Goal: Information Seeking & Learning: Learn about a topic

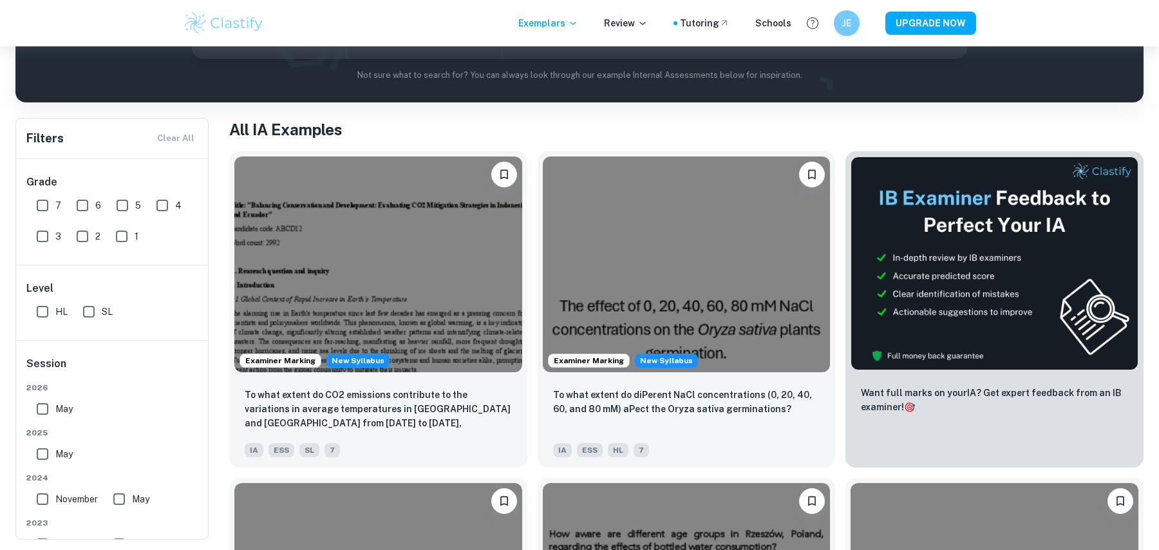
scroll to position [179, 0]
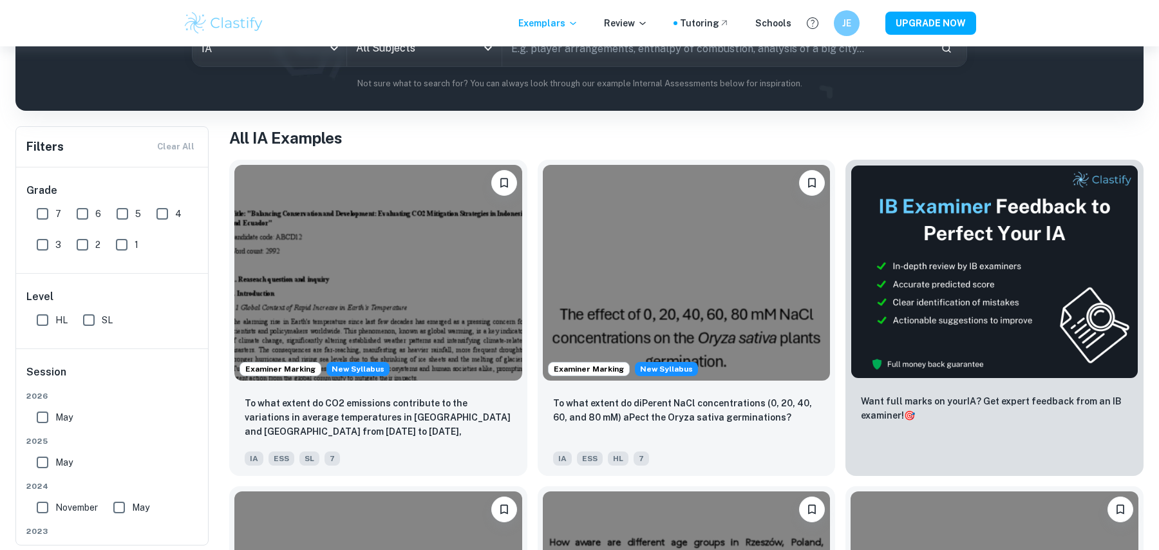
click at [528, 162] on div "Examiner Marking New Syllabus To what extent do diPerent NaCl concentrations (0…" at bounding box center [681, 312] width 308 height 326
click at [528, 147] on h1 "All IA Examples" at bounding box center [686, 137] width 914 height 23
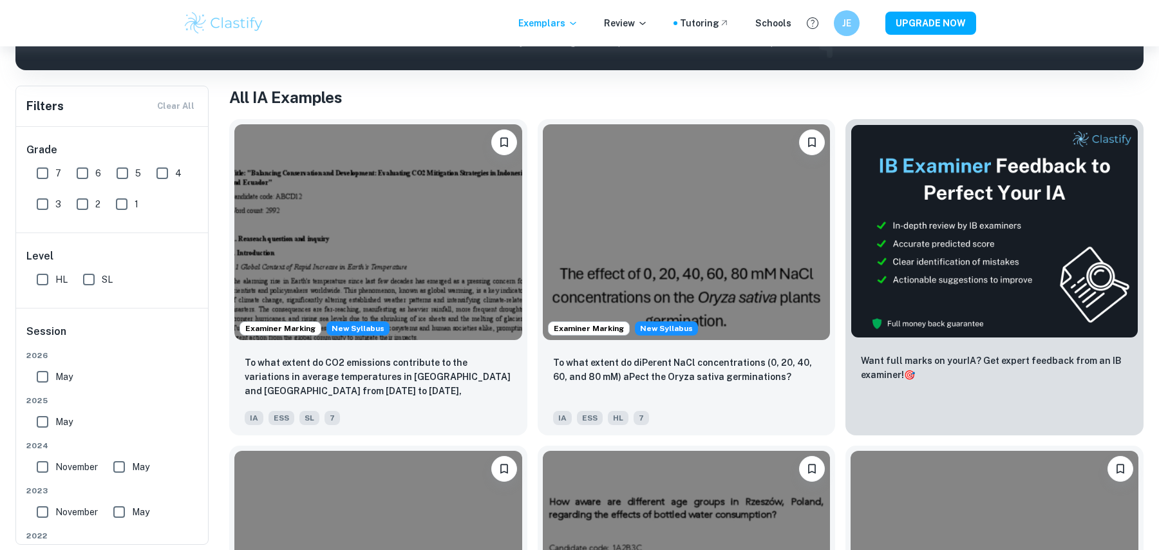
click at [528, 147] on div "Examiner Marking New Syllabus To what extent do diPerent NaCl concentrations (0…" at bounding box center [681, 272] width 308 height 326
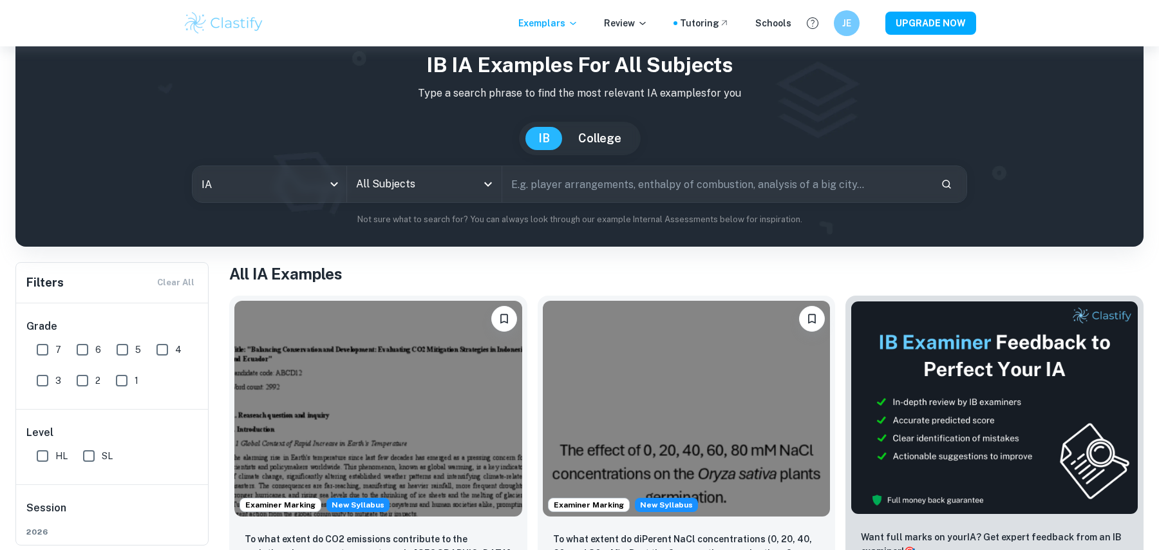
scroll to position [0, 0]
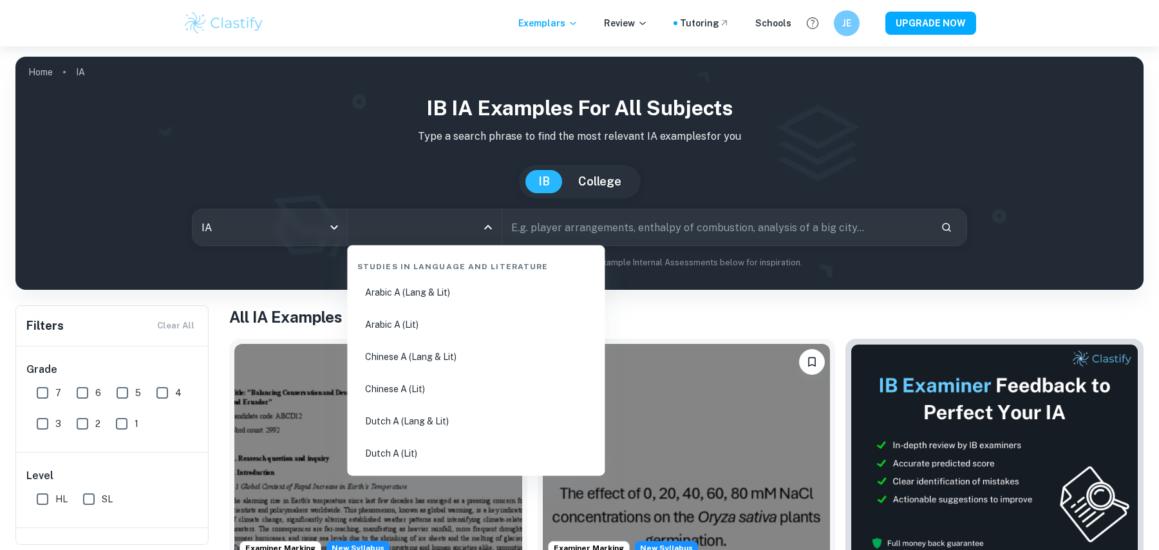
click at [461, 225] on input "All Subjects" at bounding box center [414, 227] width 123 height 24
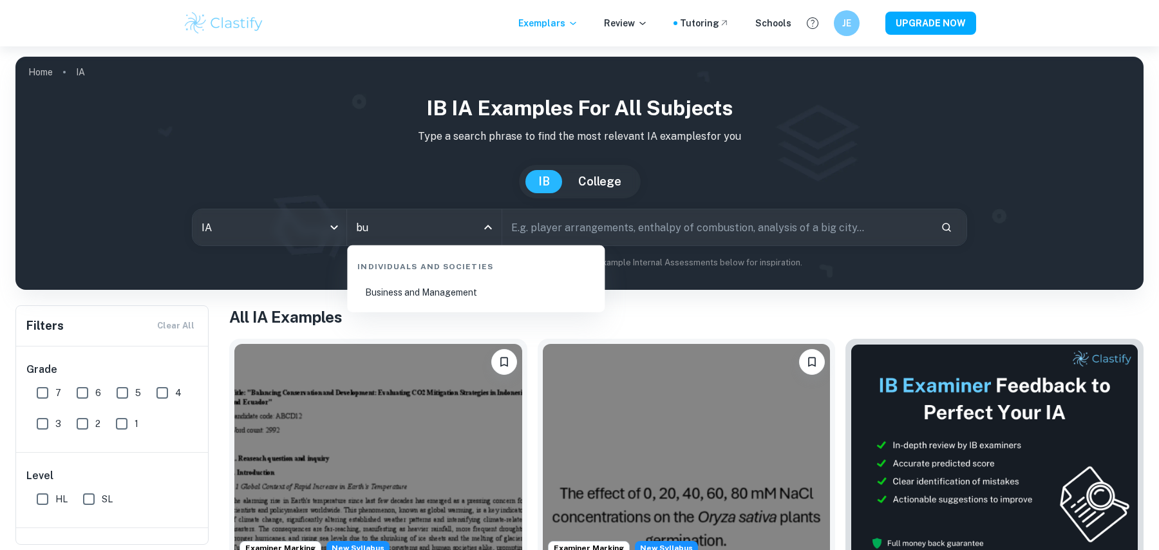
type input "bus"
click at [481, 284] on li "Business and Management" at bounding box center [475, 293] width 247 height 30
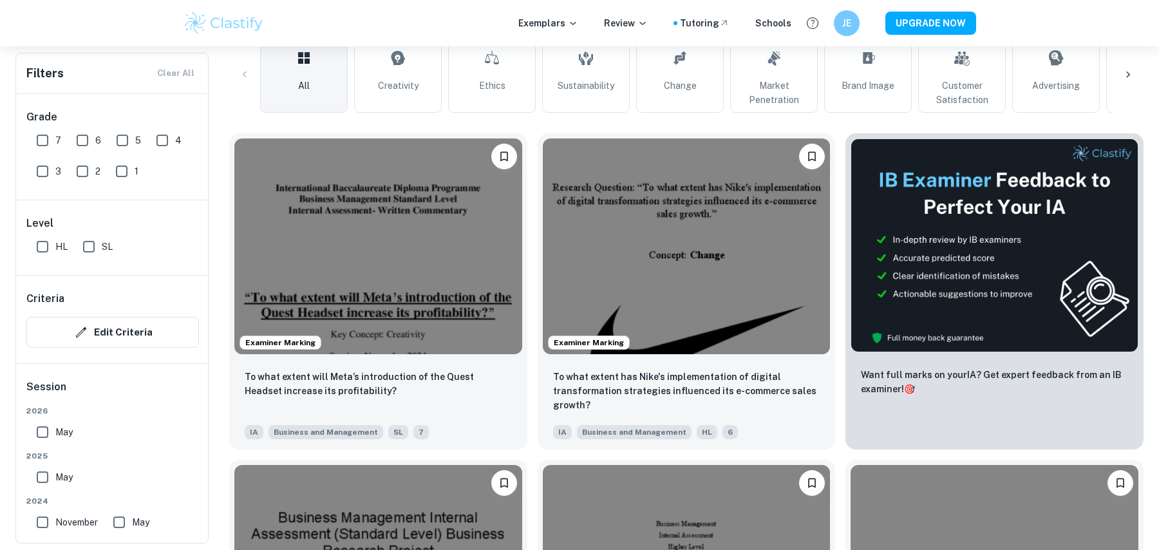
scroll to position [350, 0]
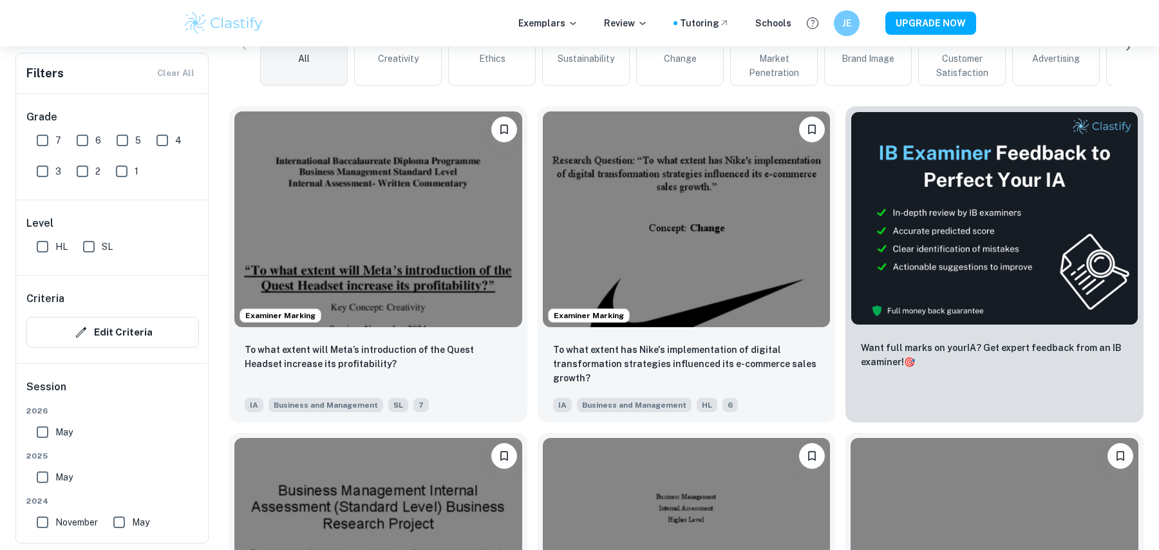
click at [530, 268] on div "Examiner Marking To what extent has Nike's implementation of digital transforma…" at bounding box center [681, 259] width 308 height 326
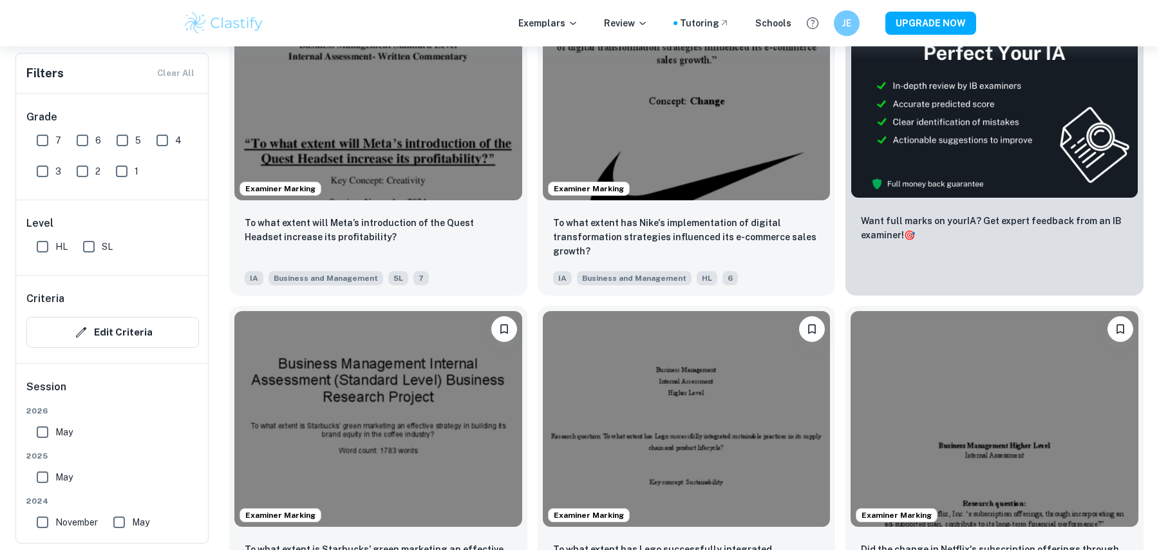
scroll to position [477, 0]
click at [50, 141] on input "7" at bounding box center [43, 140] width 26 height 26
checkbox input "true"
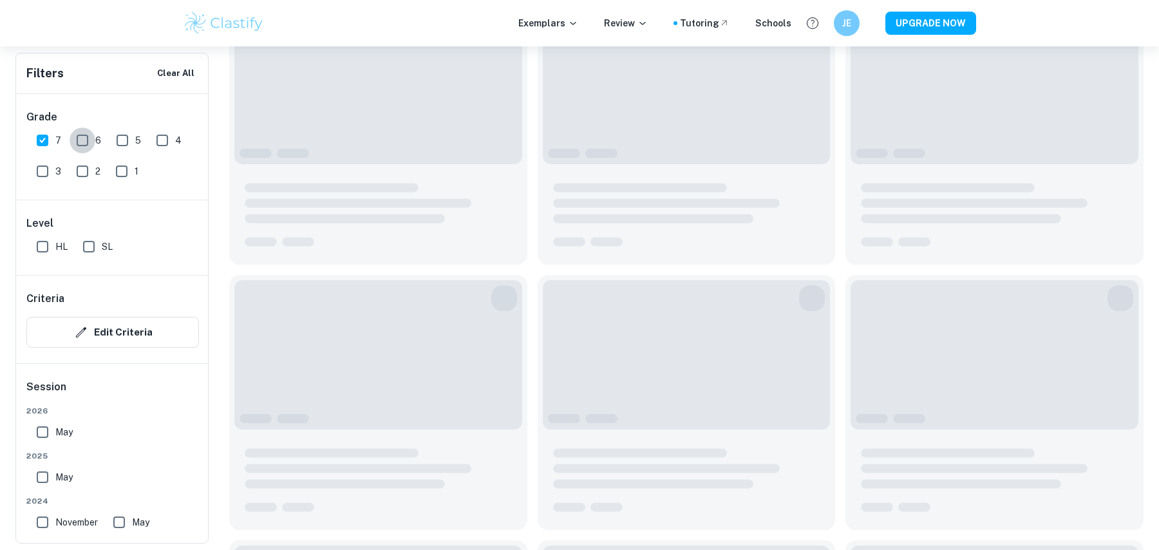
click at [82, 141] on input "6" at bounding box center [83, 140] width 26 height 26
checkbox input "true"
click at [123, 141] on input "5" at bounding box center [122, 140] width 26 height 26
checkbox input "true"
click at [157, 141] on input "4" at bounding box center [162, 140] width 26 height 26
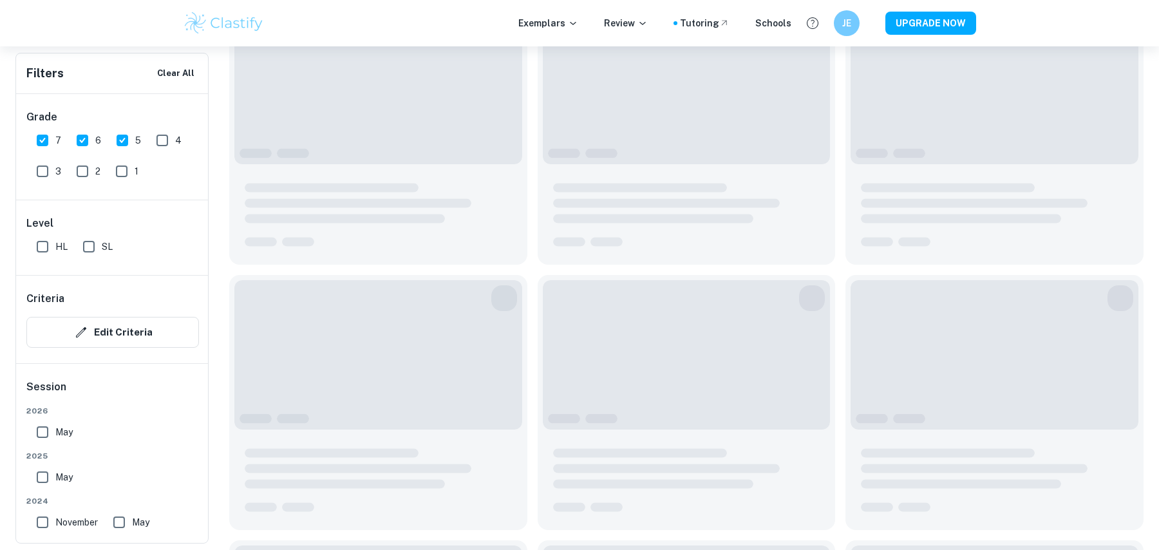
checkbox input "true"
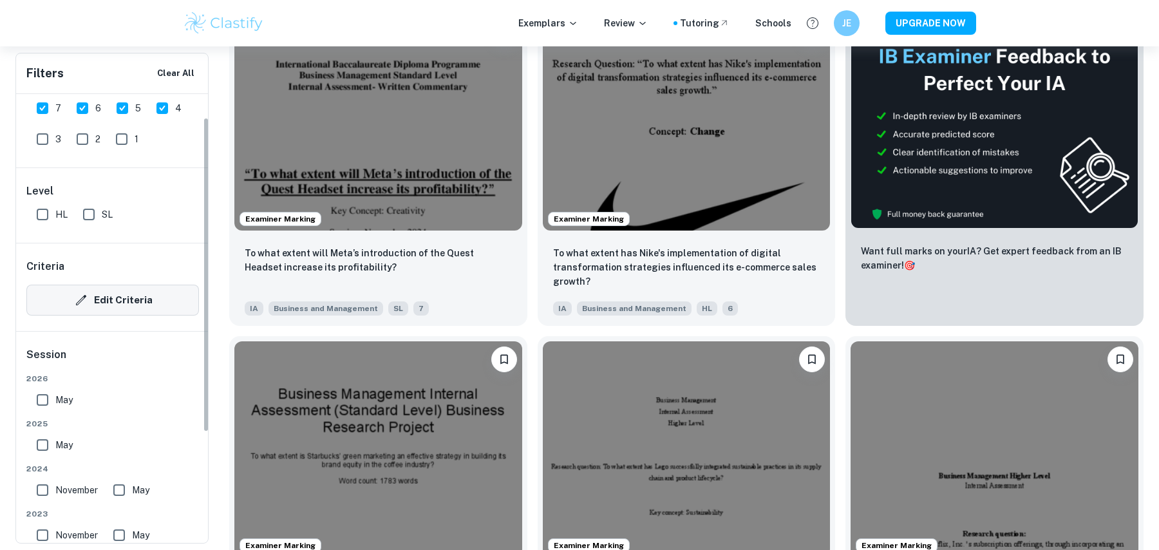
scroll to position [33, 0]
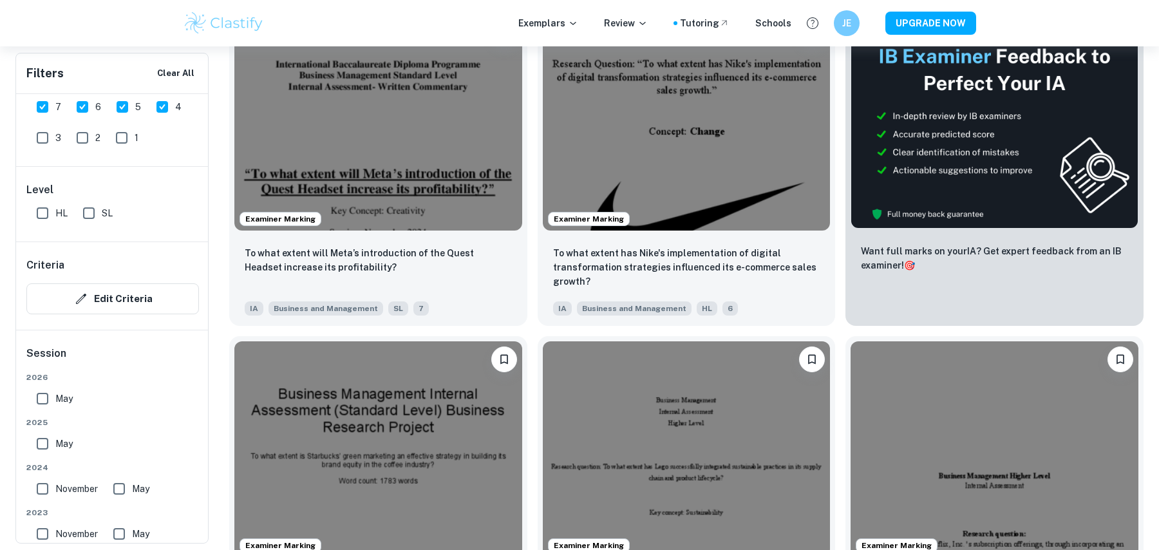
click at [90, 204] on input "SL" at bounding box center [89, 213] width 26 height 26
checkbox input "true"
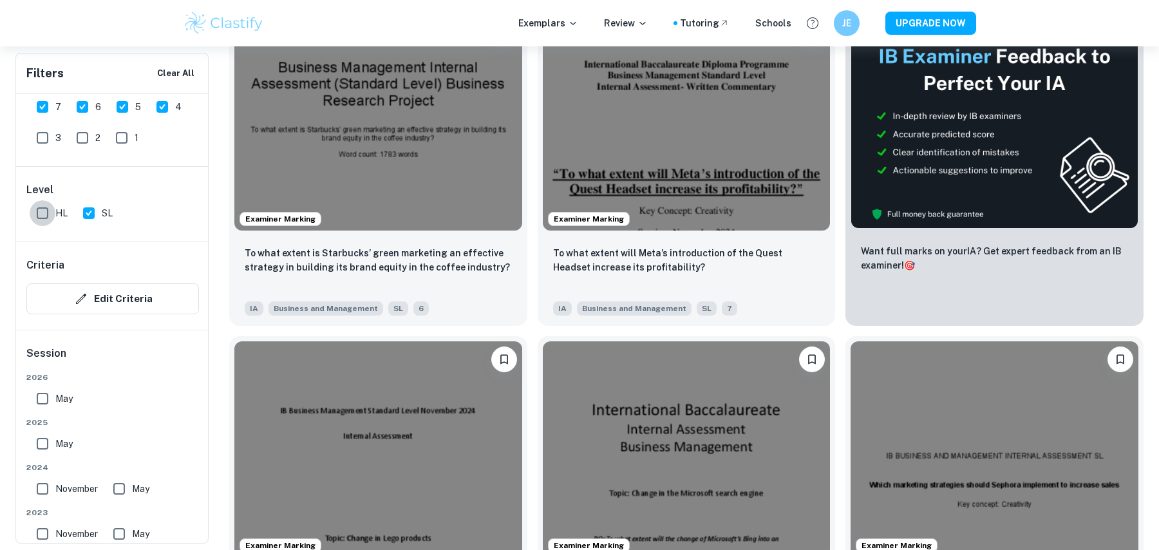
click at [38, 206] on input "HL" at bounding box center [43, 213] width 26 height 26
checkbox input "true"
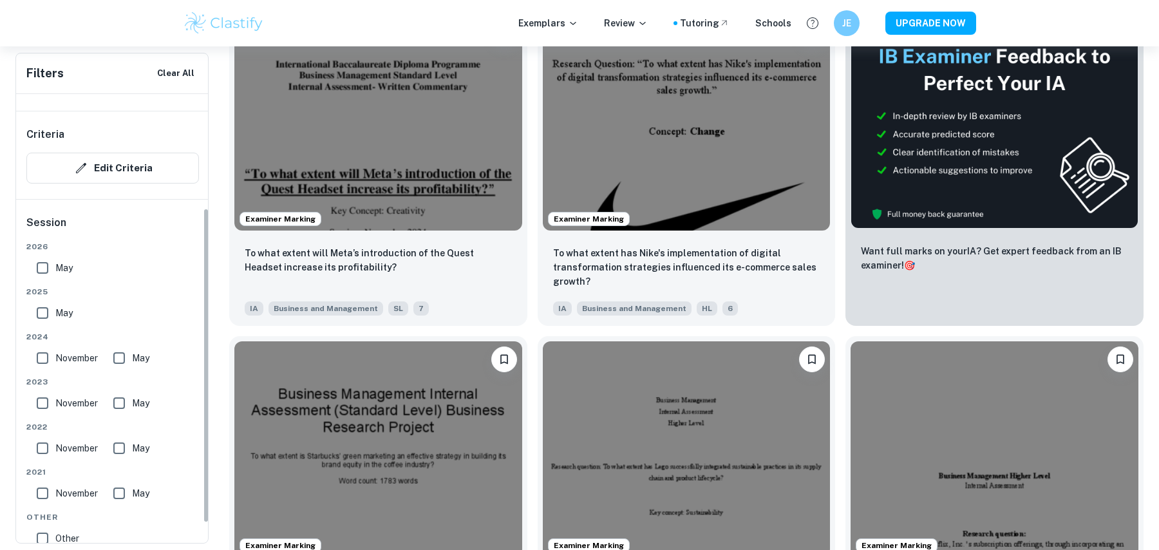
scroll to position [161, 0]
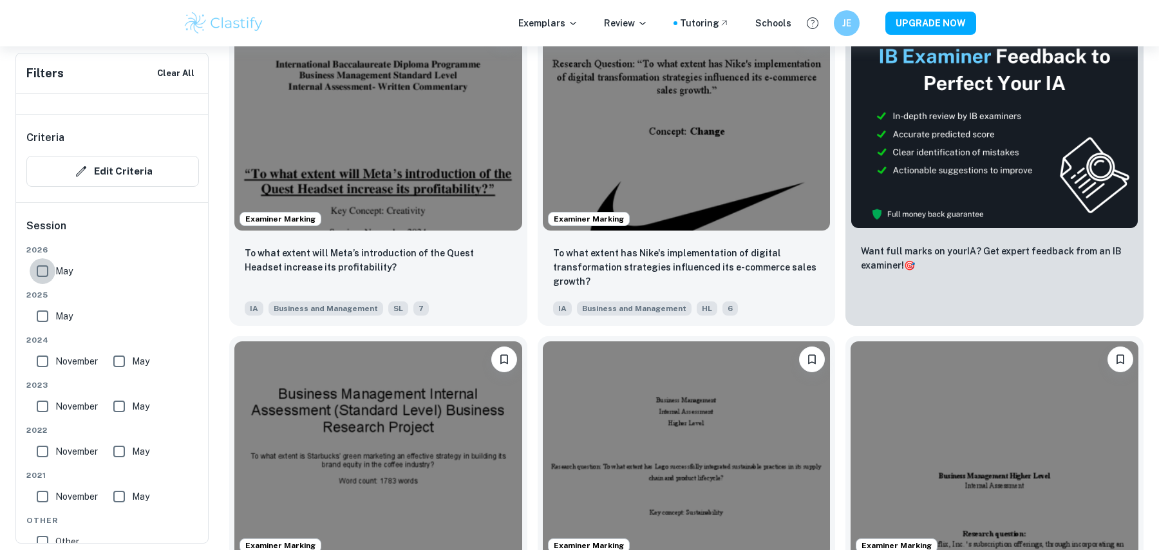
click at [41, 266] on input "May" at bounding box center [43, 271] width 26 height 26
checkbox input "true"
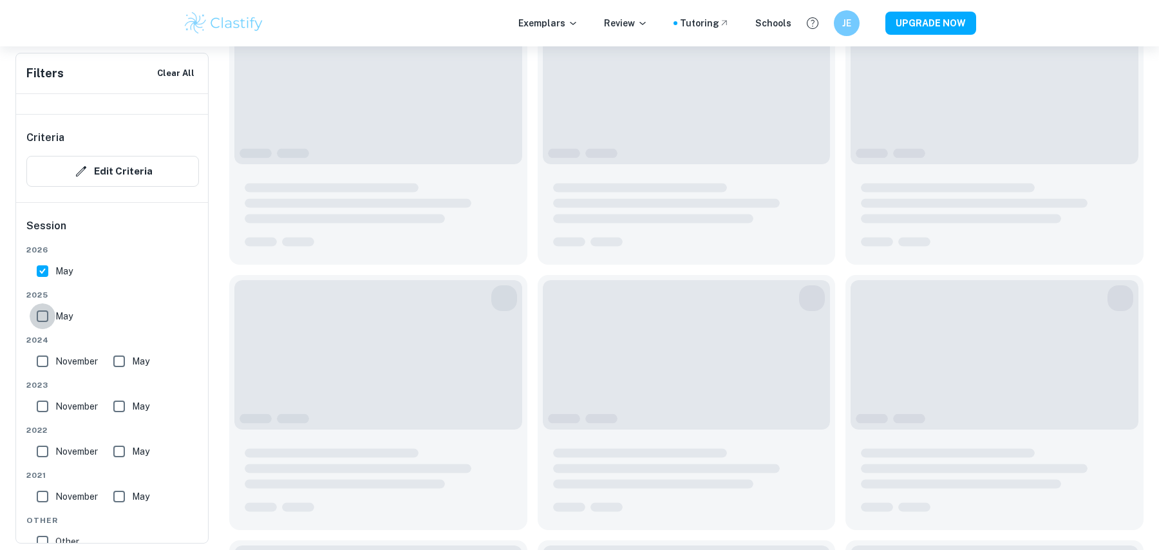
click at [41, 314] on input "May" at bounding box center [43, 316] width 26 height 26
checkbox input "true"
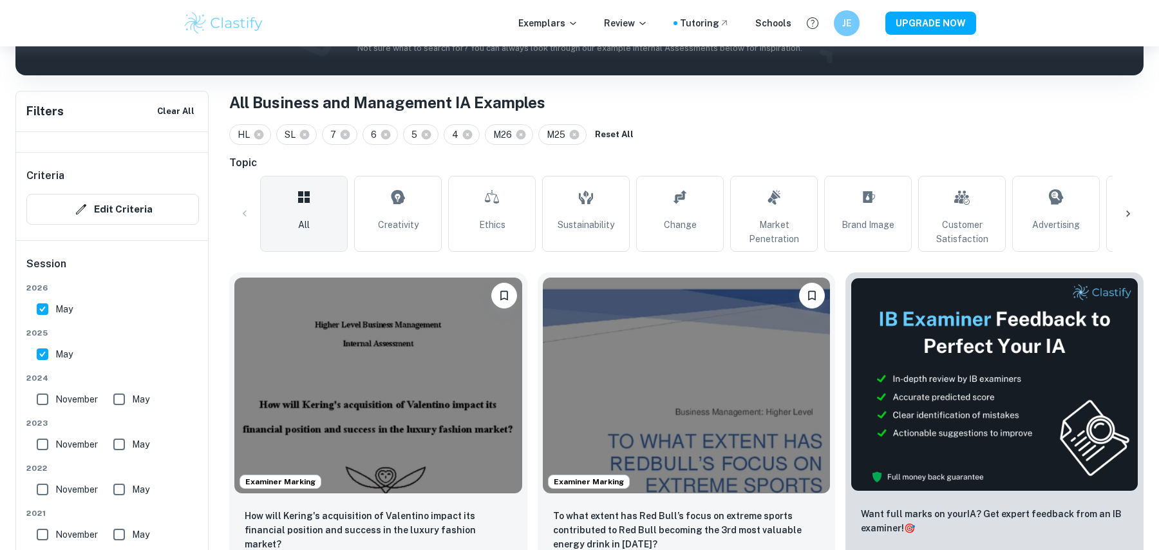
scroll to position [477, 0]
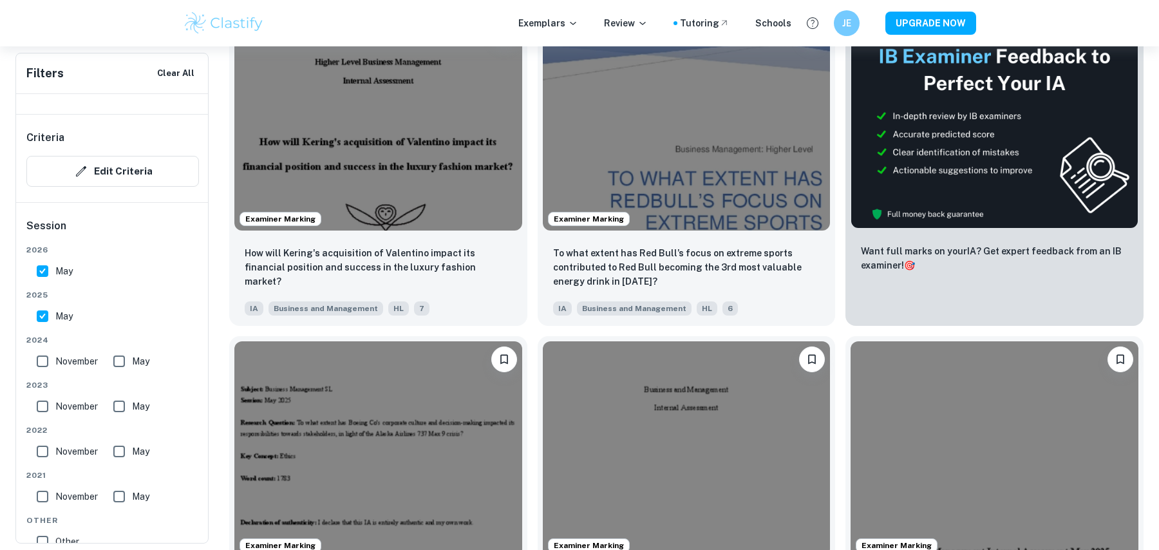
click at [529, 326] on div "Examiner Marking How does Adidas' adoption of CSR practices impact its brand im…" at bounding box center [681, 489] width 308 height 326
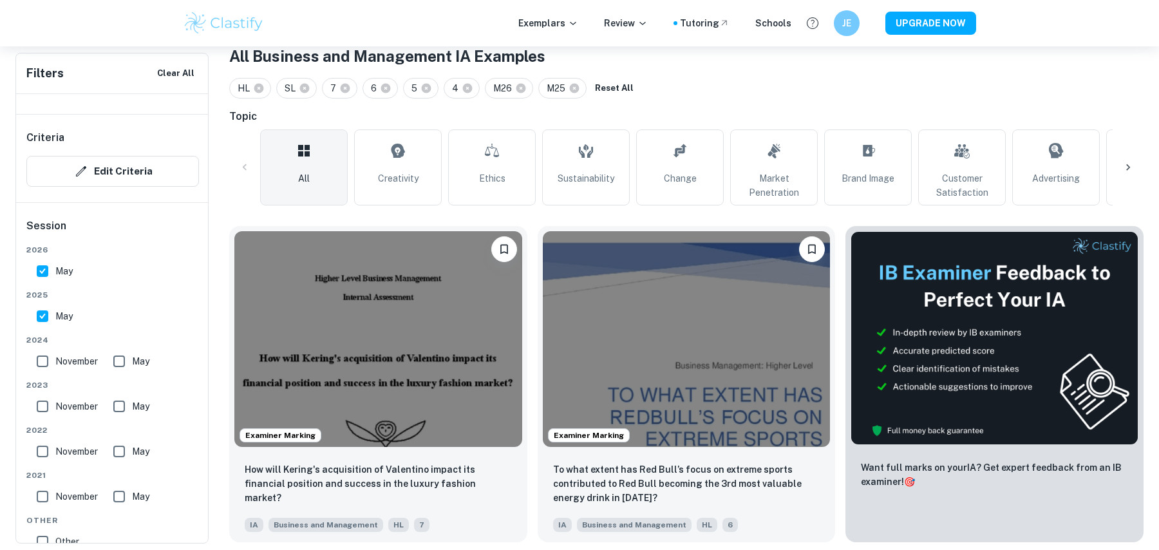
scroll to position [259, 0]
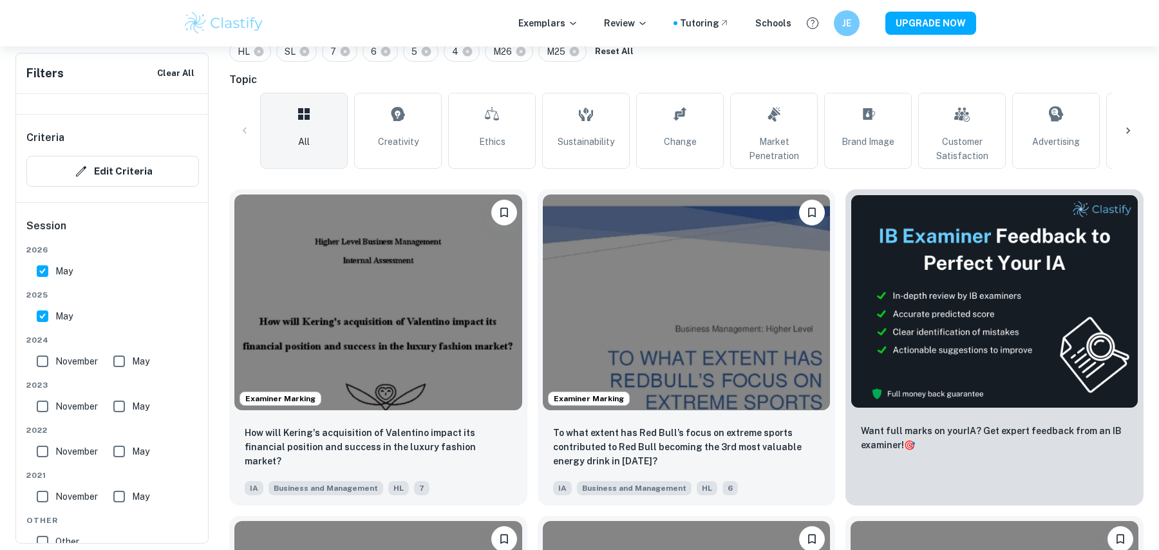
scroll to position [296, 0]
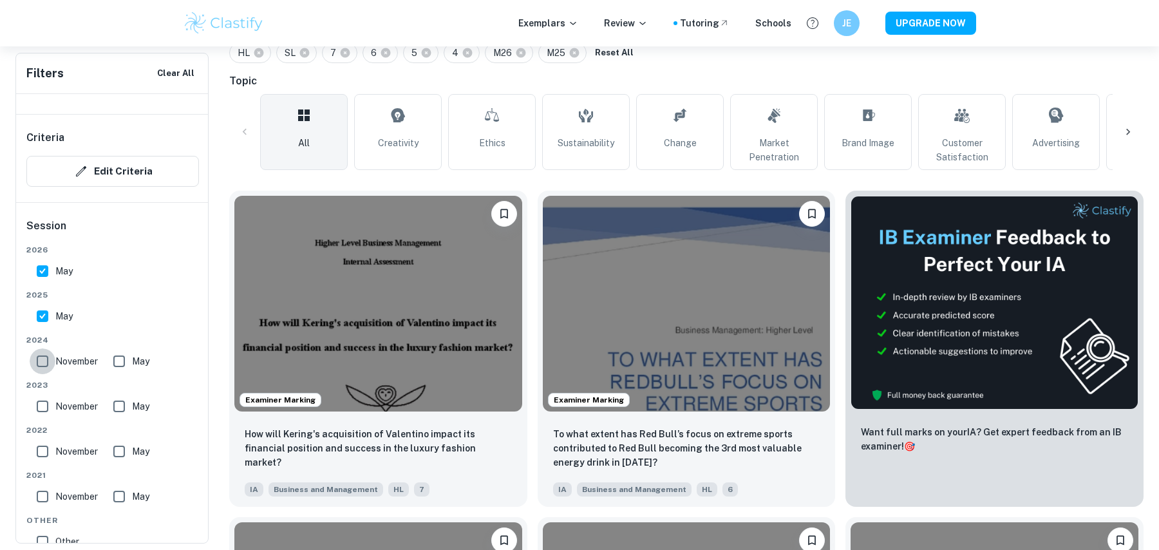
click at [46, 355] on input "November" at bounding box center [43, 361] width 26 height 26
checkbox input "true"
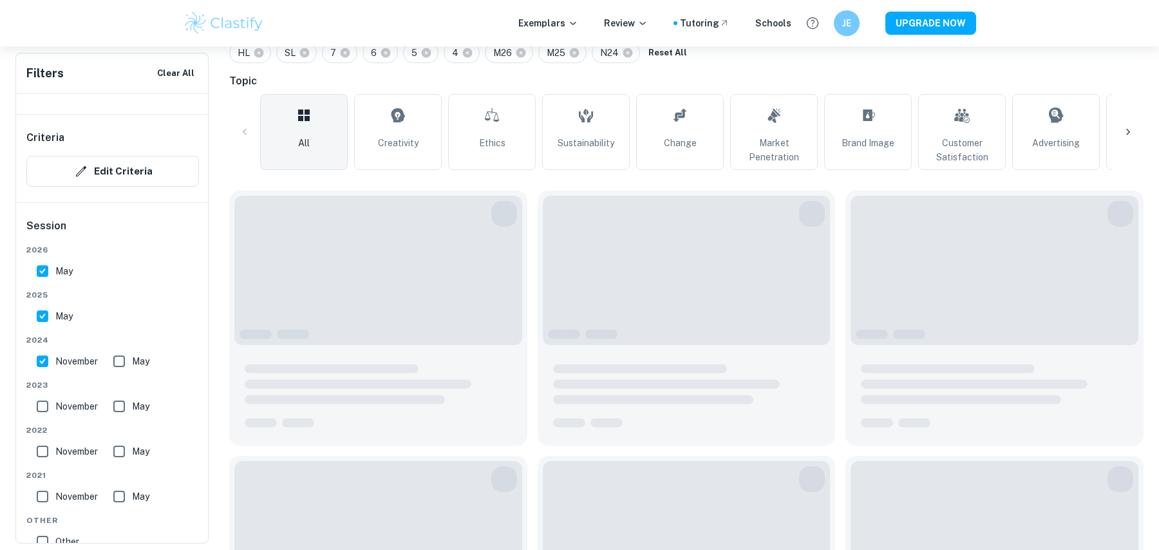
click at [118, 355] on input "May" at bounding box center [119, 361] width 26 height 26
checkbox input "true"
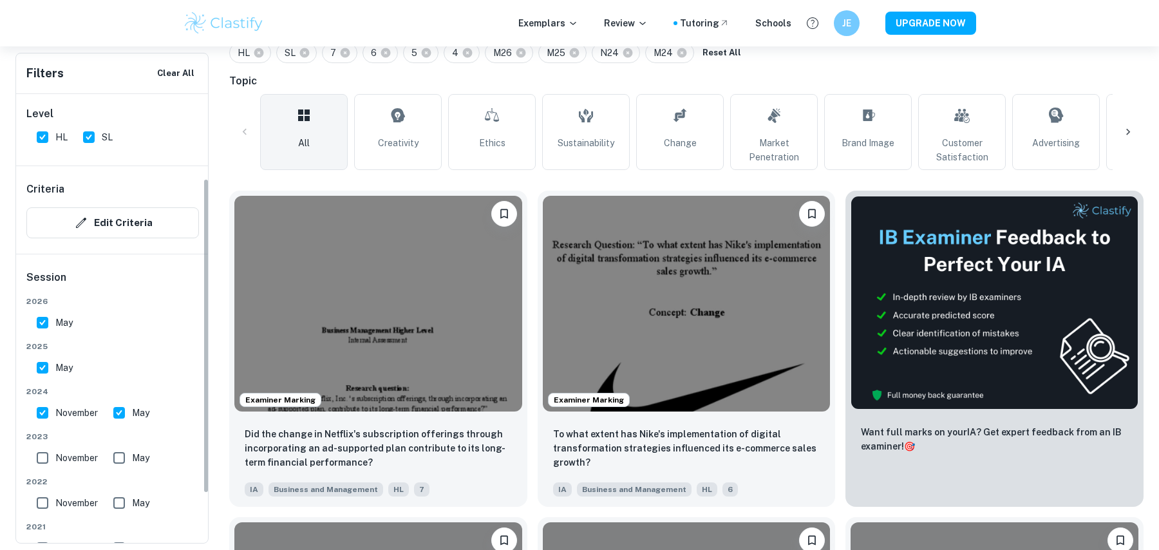
scroll to position [108, 0]
drag, startPoint x: 35, startPoint y: 461, endPoint x: 101, endPoint y: 461, distance: 66.3
click at [35, 461] on input "November" at bounding box center [43, 459] width 26 height 26
checkbox input "true"
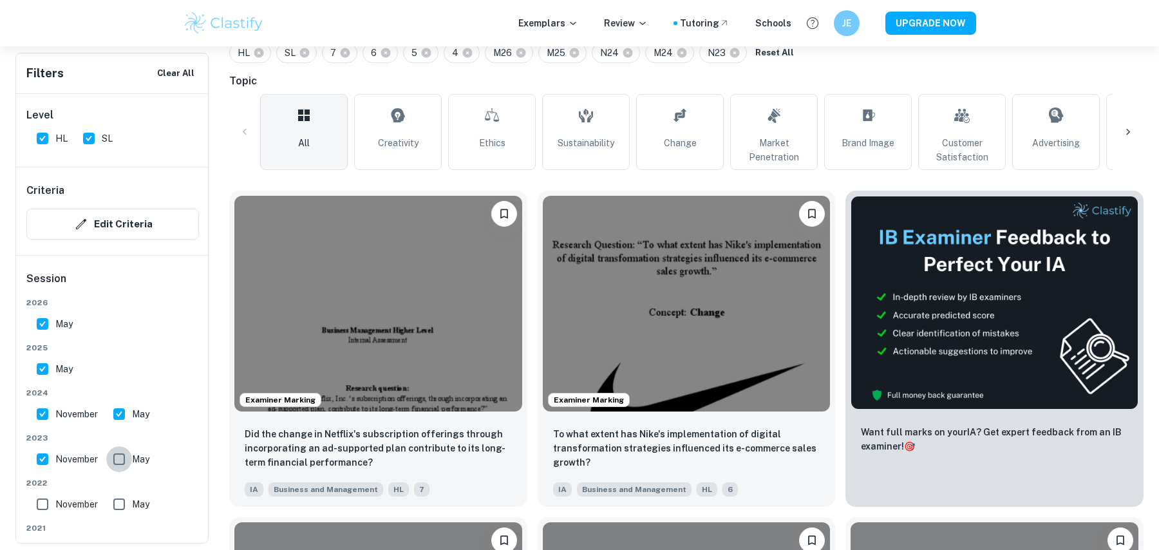
click at [124, 453] on input "May" at bounding box center [119, 459] width 26 height 26
checkbox input "true"
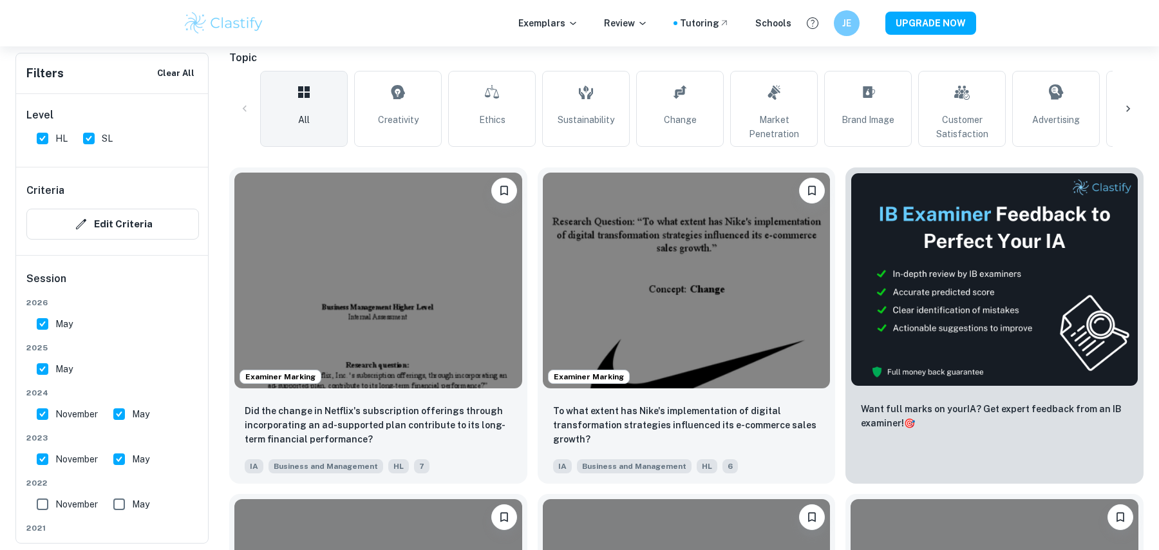
scroll to position [320, 0]
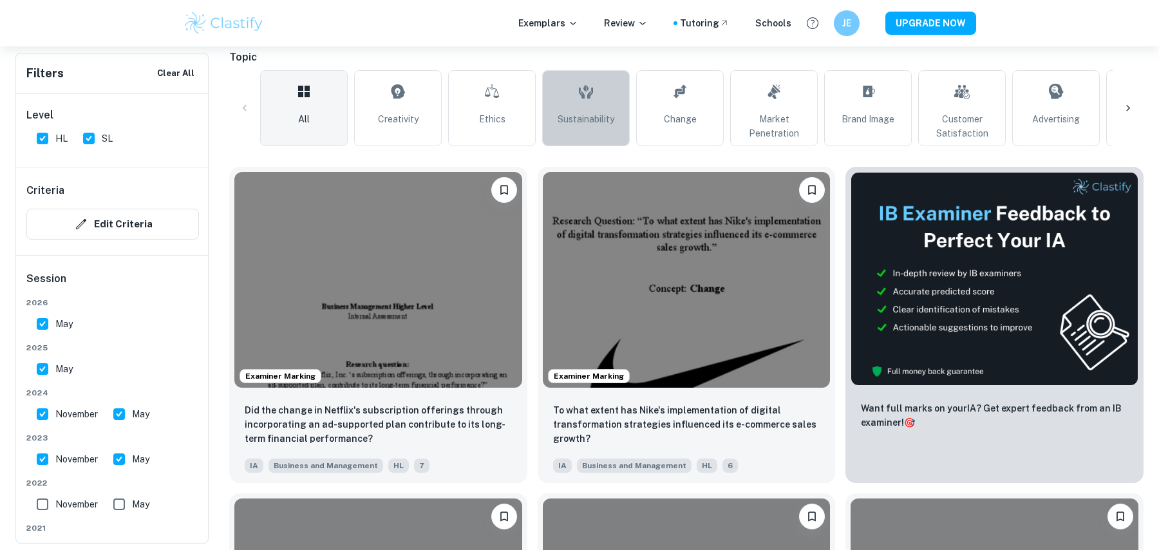
click at [565, 115] on span "Sustainability" at bounding box center [586, 119] width 57 height 14
type input "Sustainability"
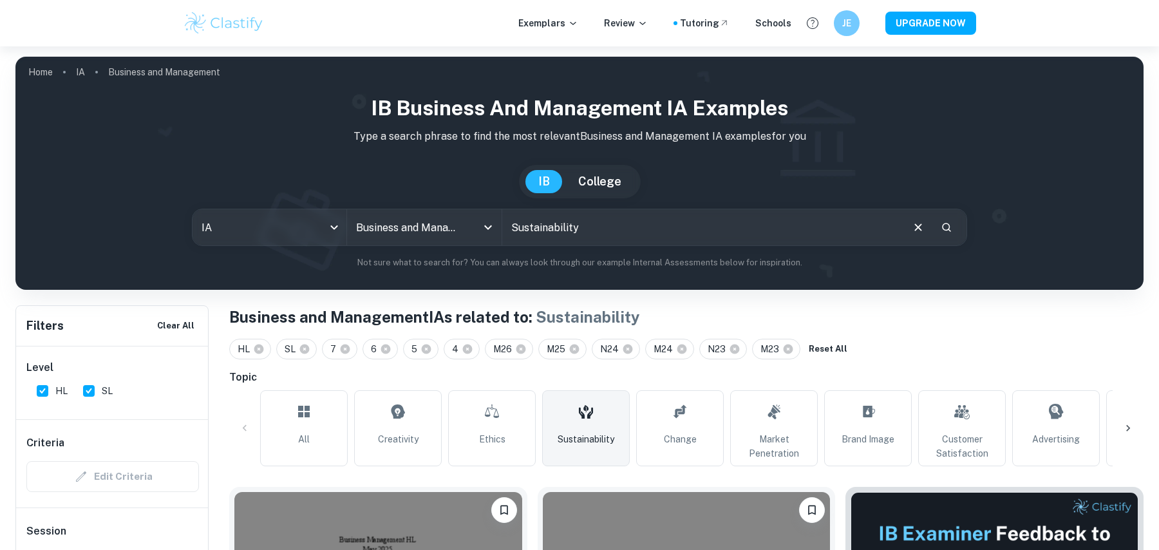
scroll to position [94, 0]
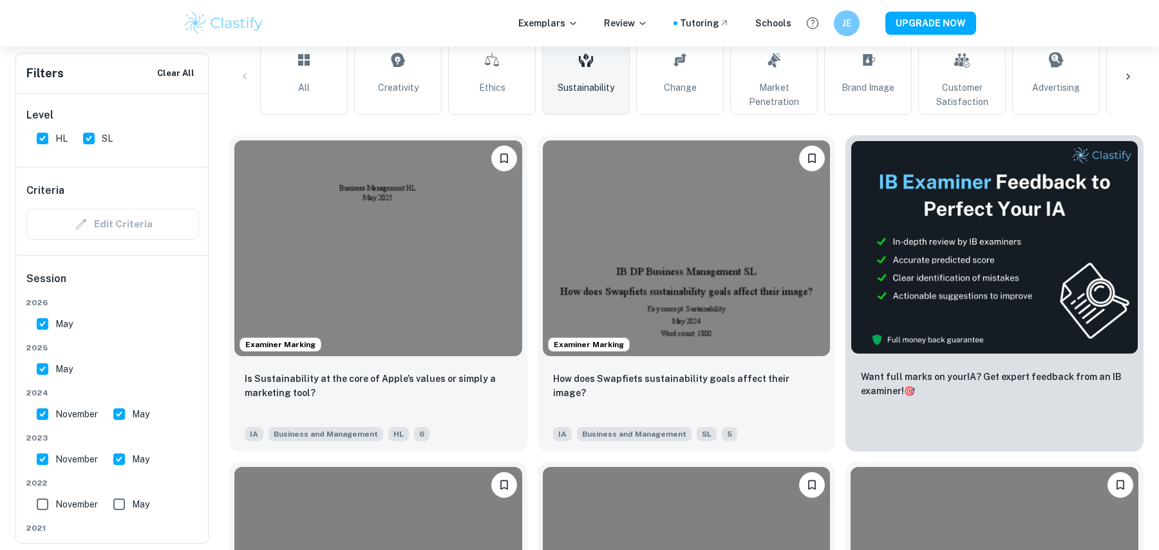
scroll to position [363, 0]
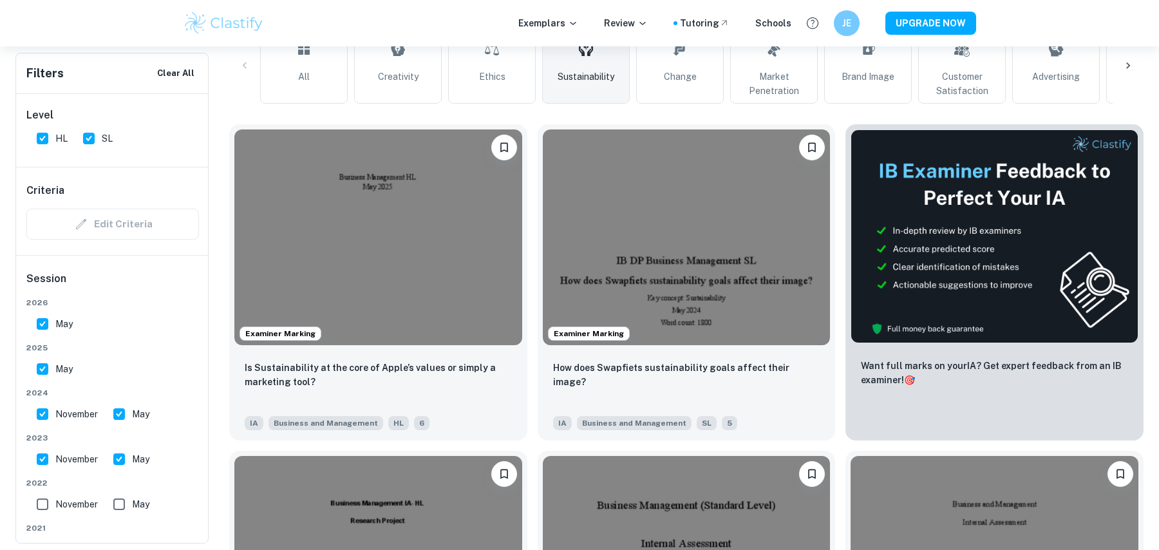
click at [530, 388] on div "Examiner Marking How does Swapfiets sustainability goals affect their image? IA…" at bounding box center [681, 277] width 308 height 326
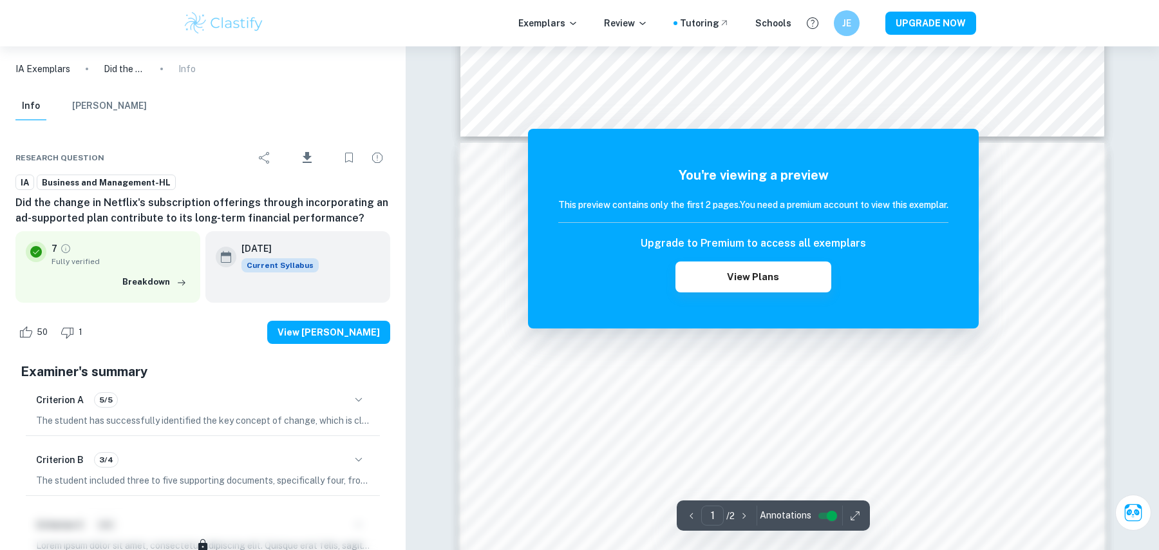
scroll to position [839, 0]
